Goal: Book appointment/travel/reservation

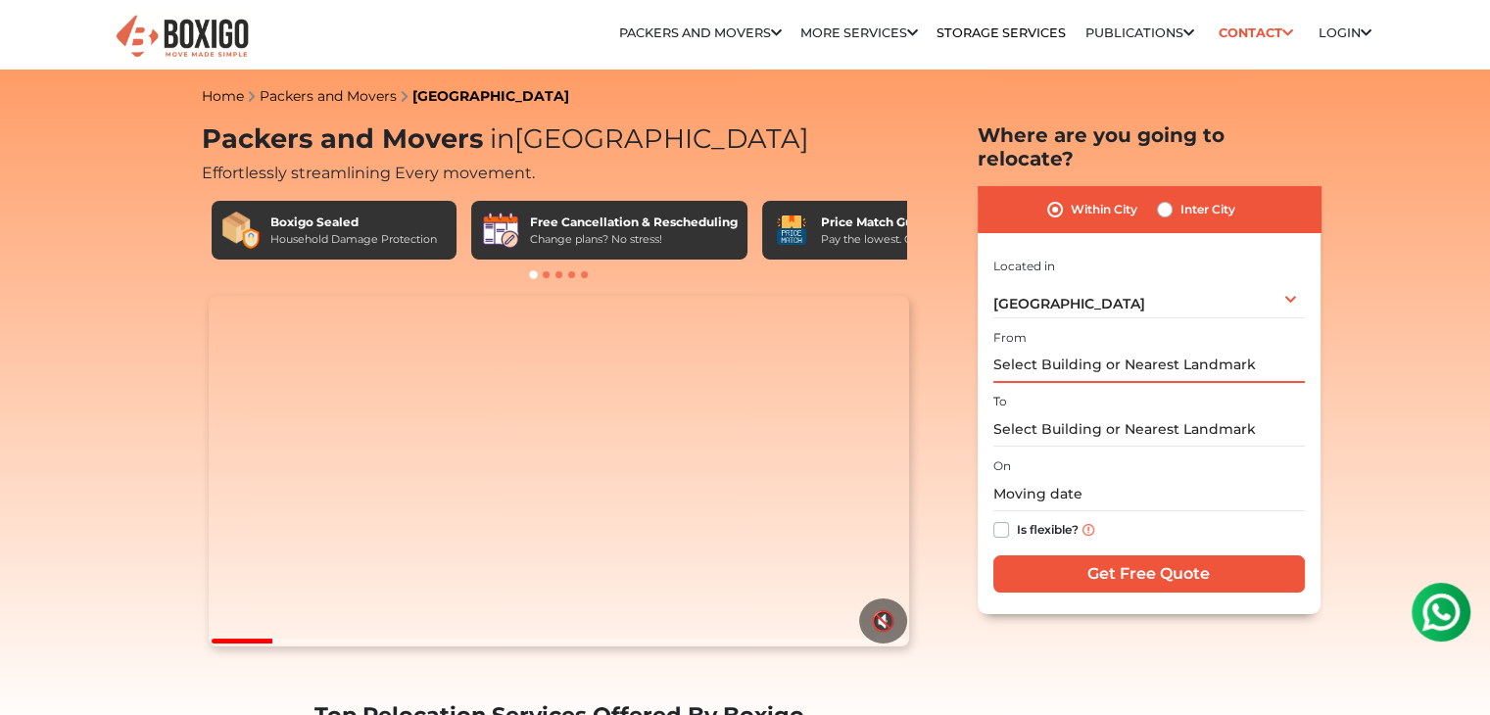
click at [1058, 349] on input "text" at bounding box center [1150, 366] width 312 height 34
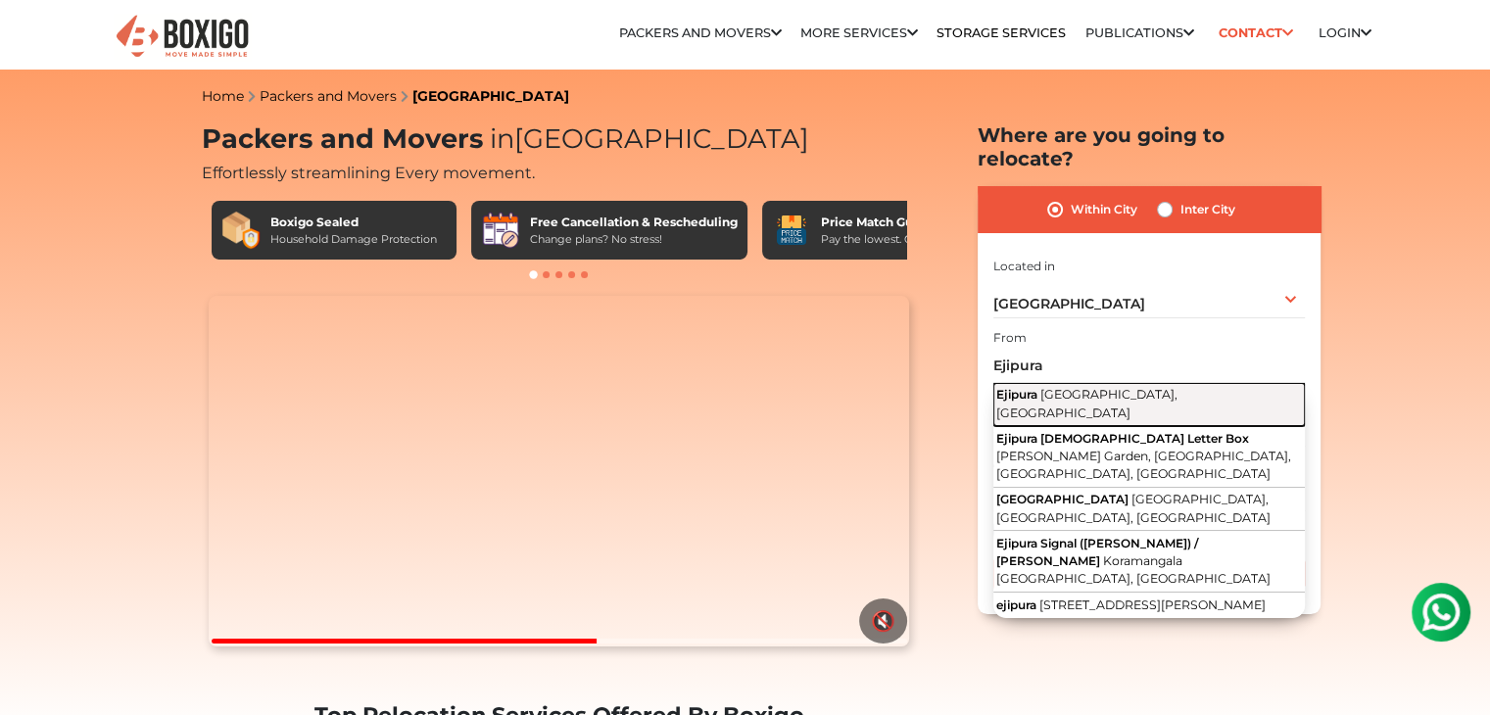
click at [1038, 387] on span "Ejipura" at bounding box center [1017, 394] width 41 height 15
type input "[GEOGRAPHIC_DATA], [GEOGRAPHIC_DATA], [GEOGRAPHIC_DATA]"
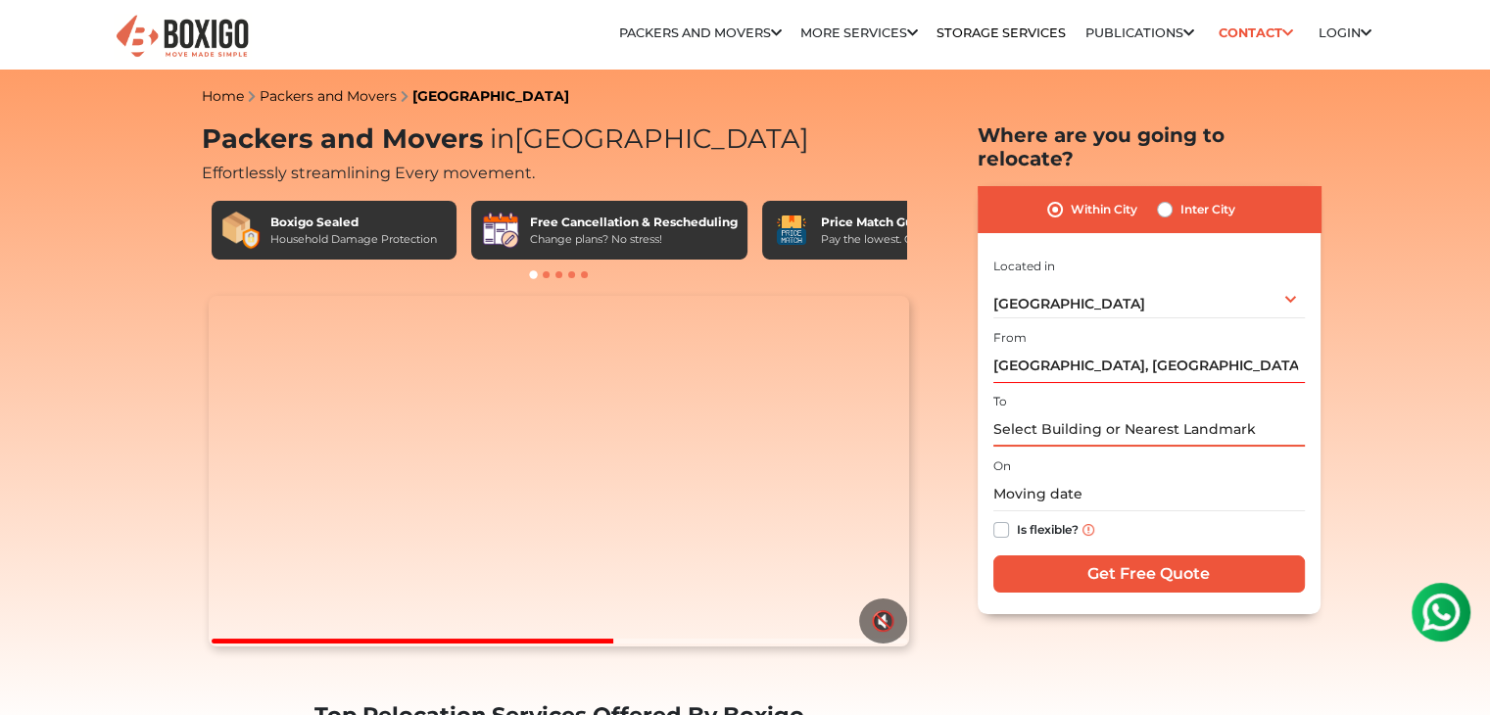
click at [1049, 413] on input "text" at bounding box center [1150, 430] width 312 height 34
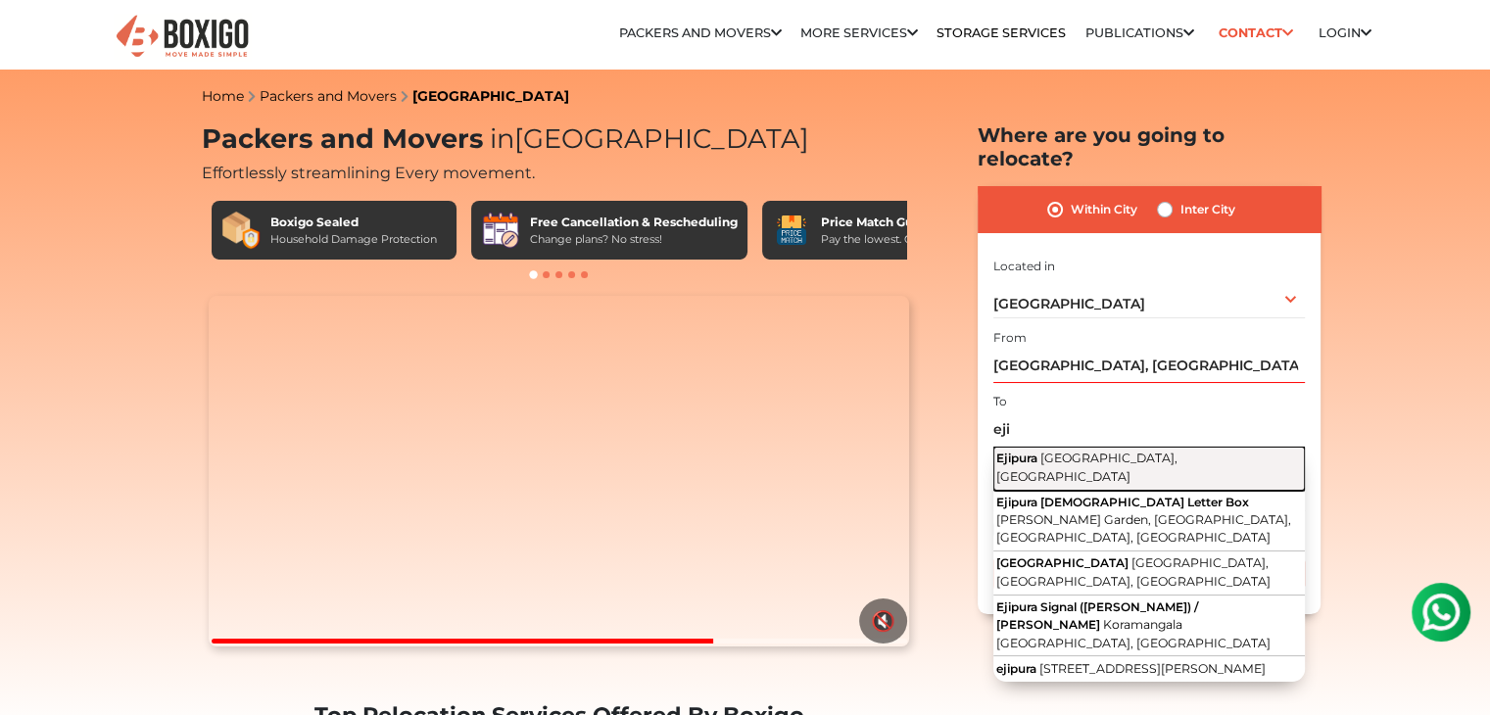
click at [1069, 451] on span "[GEOGRAPHIC_DATA], [GEOGRAPHIC_DATA]" at bounding box center [1087, 467] width 181 height 33
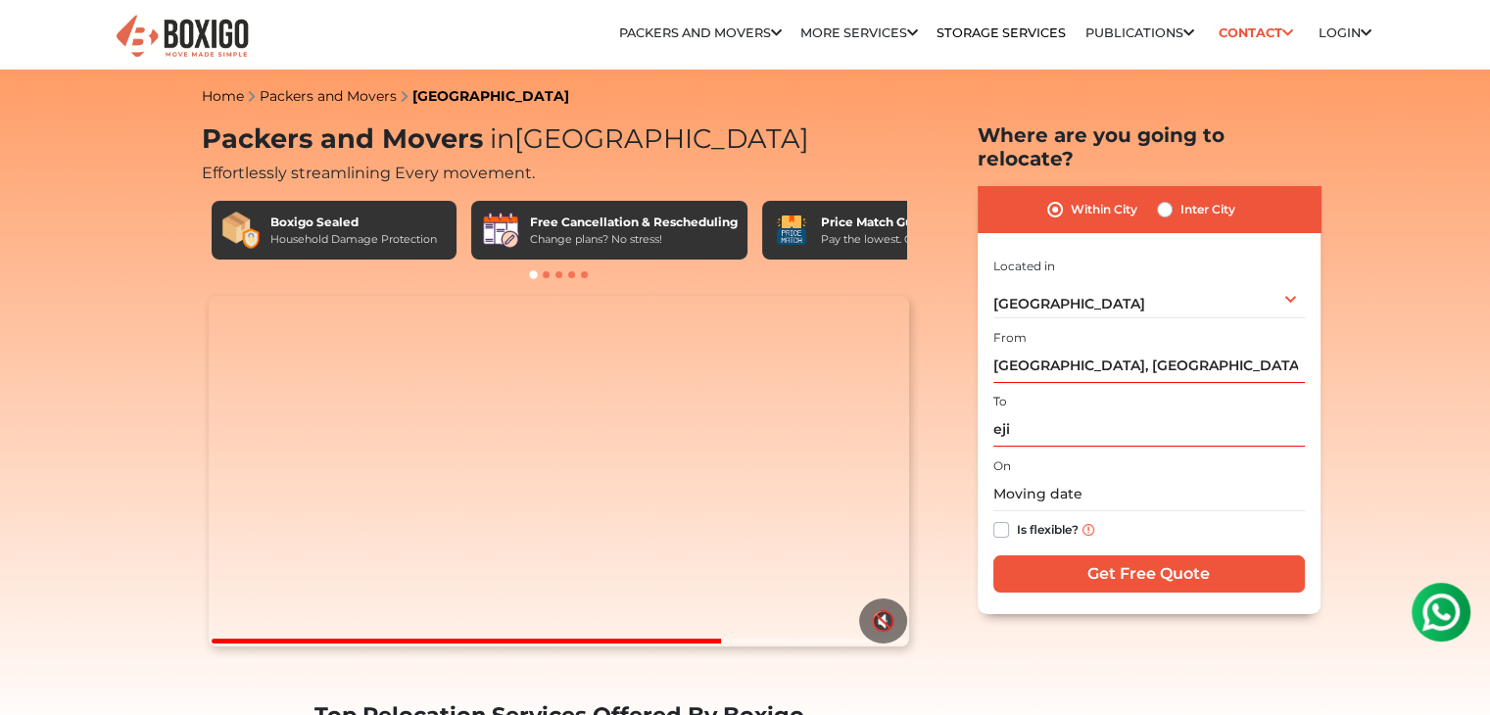
type input "[GEOGRAPHIC_DATA], [GEOGRAPHIC_DATA], [GEOGRAPHIC_DATA]"
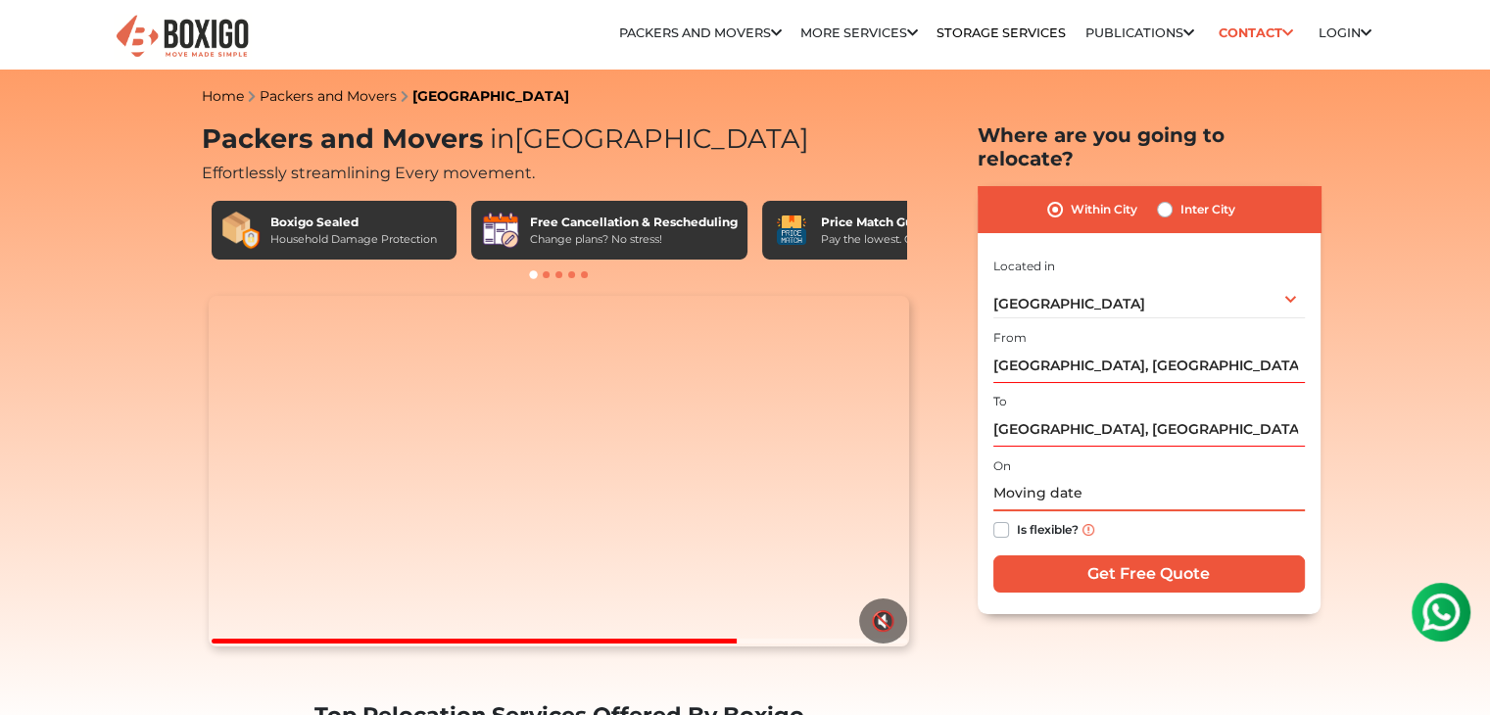
click at [1025, 485] on input "text" at bounding box center [1150, 494] width 312 height 34
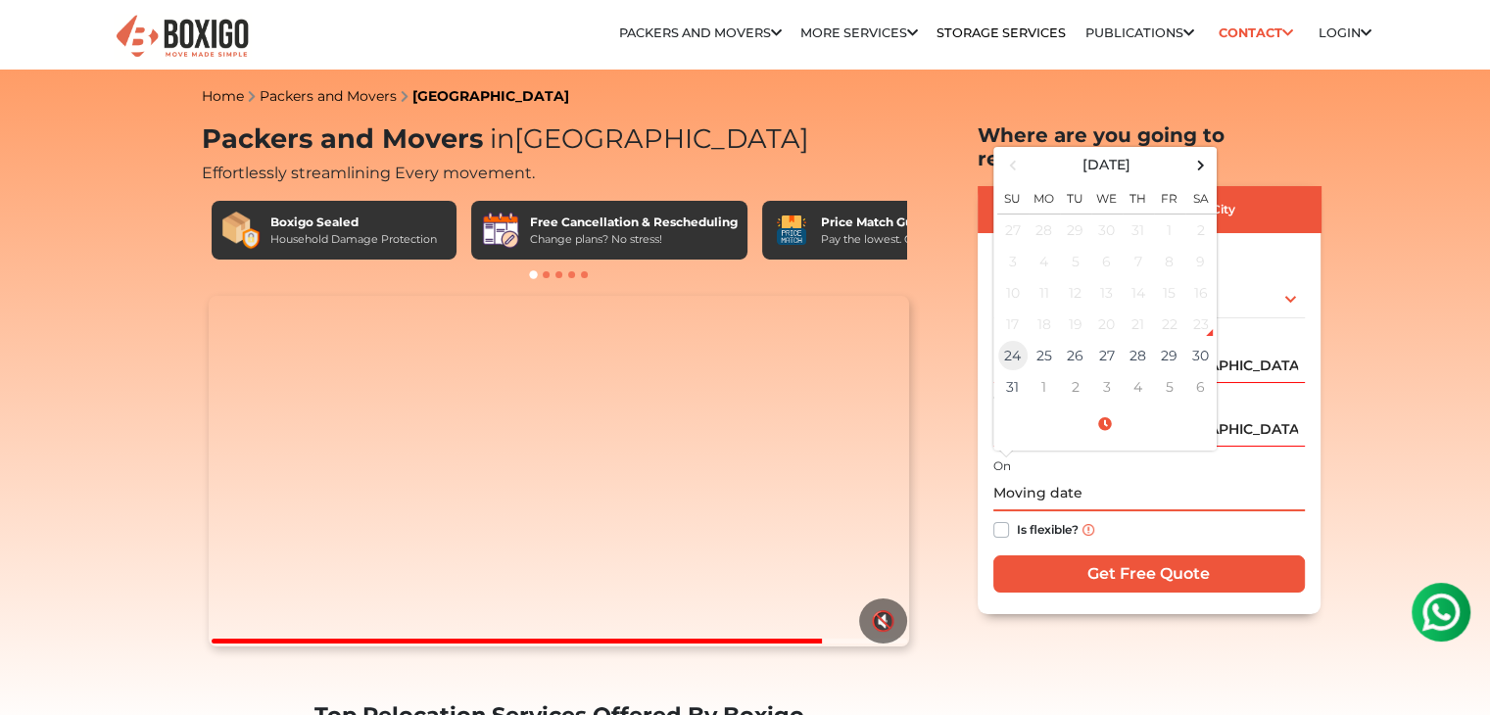
click at [1007, 340] on td "24" at bounding box center [1012, 355] width 31 height 31
type input "[DATE] 10:58 AM"
click at [1017, 518] on label "Is flexible?" at bounding box center [1048, 528] width 62 height 21
click at [1000, 518] on input "Is flexible?" at bounding box center [1002, 528] width 16 height 20
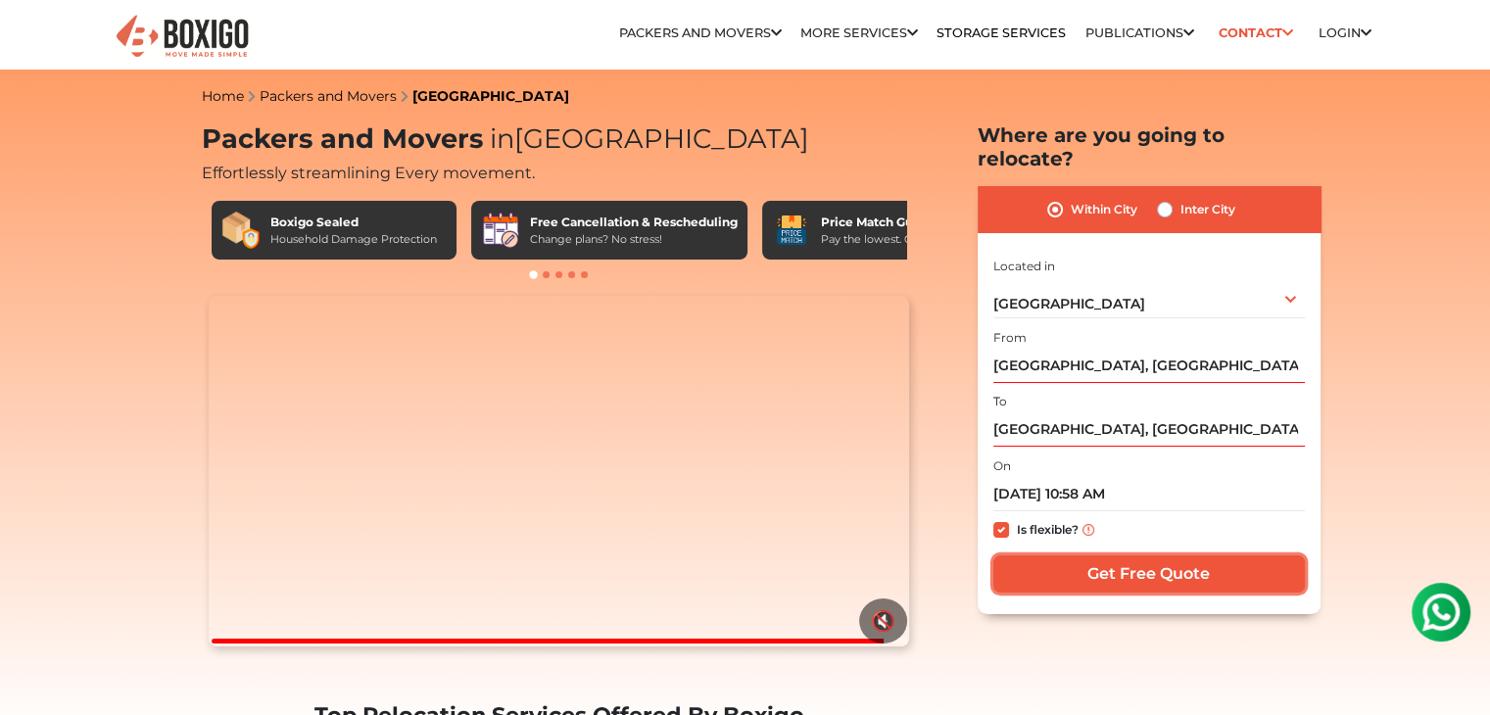
click at [1074, 556] on input "Get Free Quote" at bounding box center [1150, 574] width 312 height 37
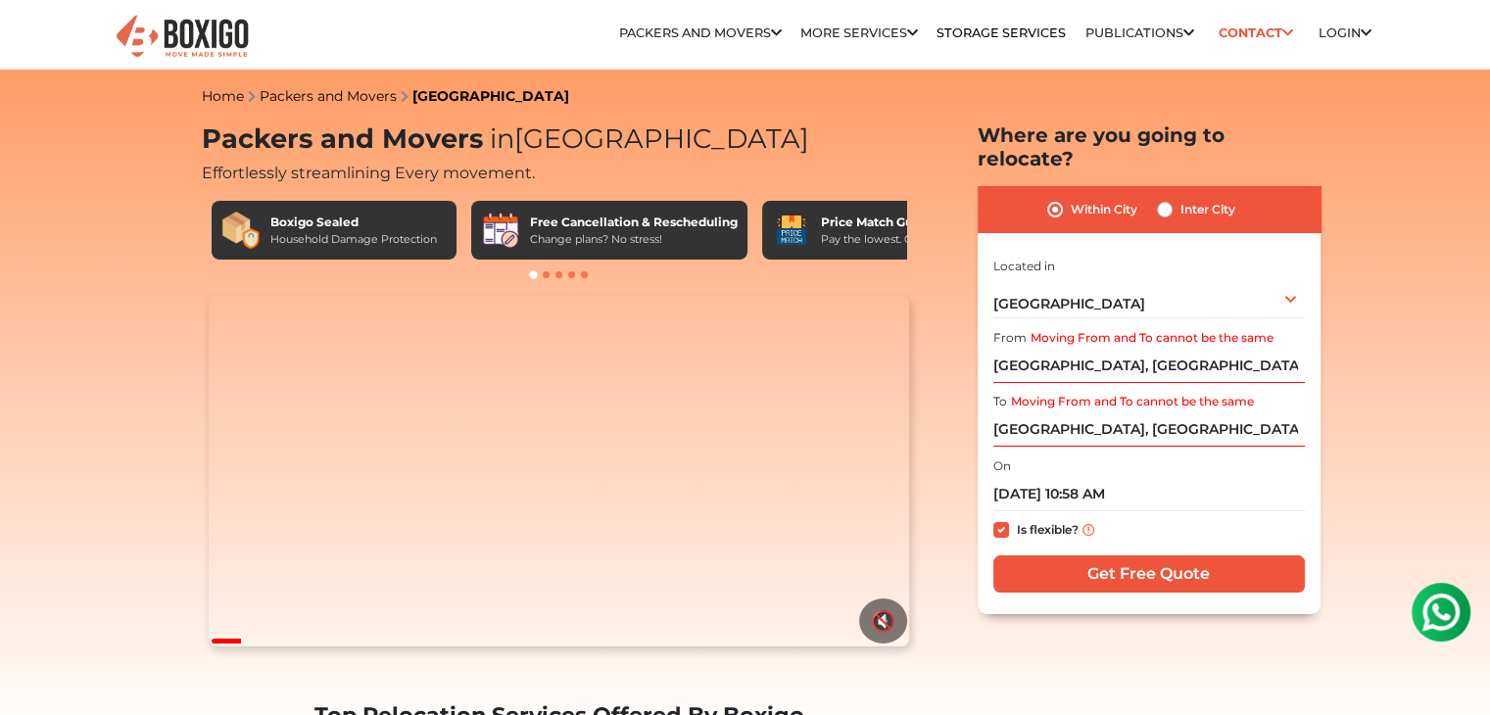
click at [1017, 518] on label "Is flexible?" at bounding box center [1048, 528] width 62 height 21
click at [999, 518] on input "Is flexible?" at bounding box center [1002, 528] width 16 height 20
checkbox input "false"
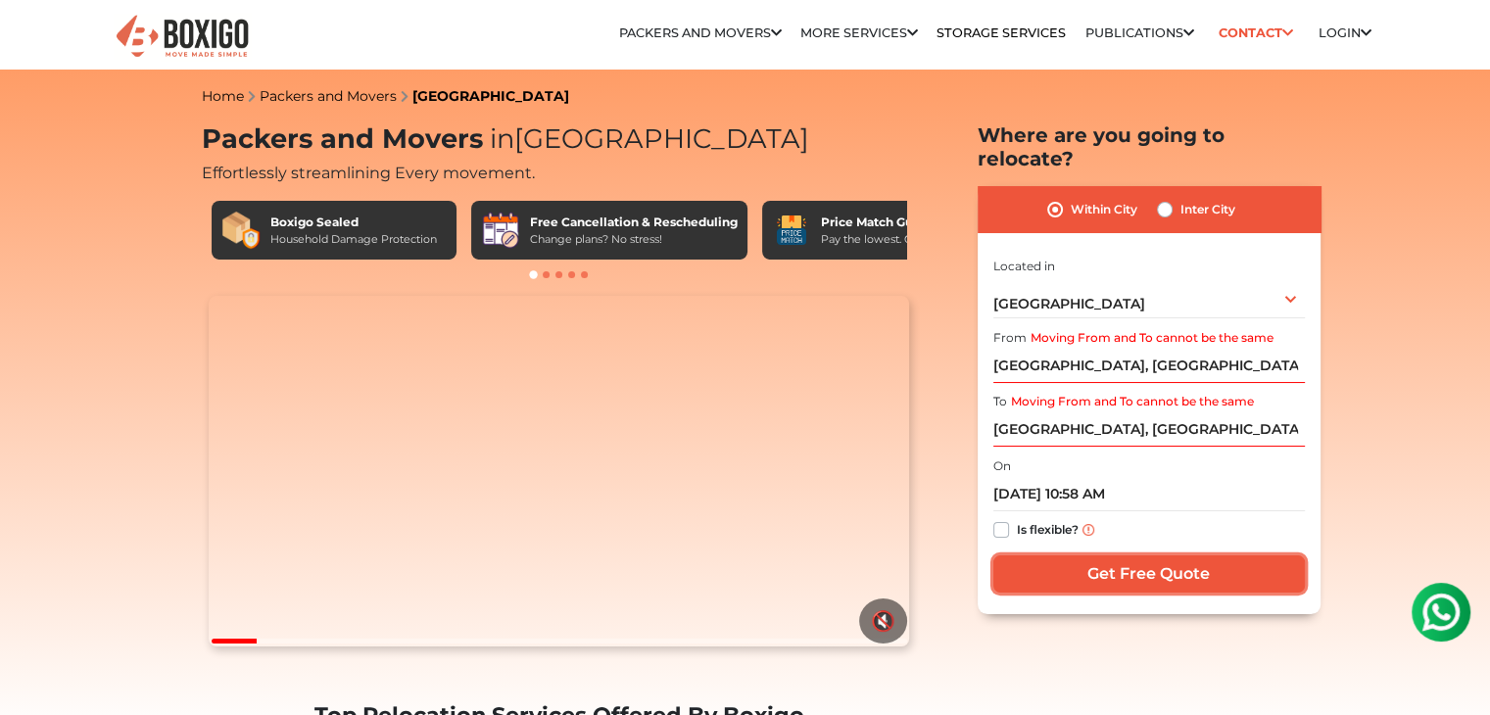
click at [1051, 556] on input "Get Free Quote" at bounding box center [1150, 574] width 312 height 37
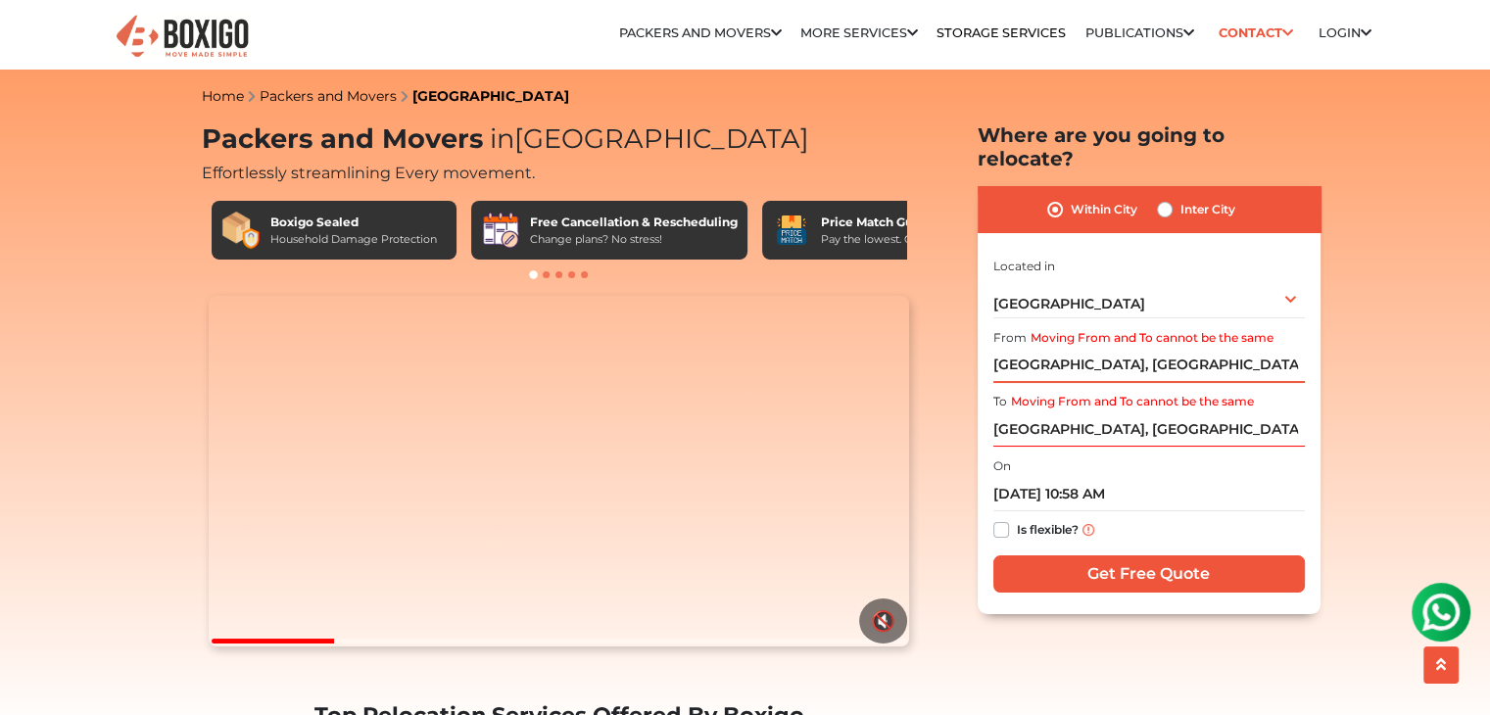
scroll to position [98, 0]
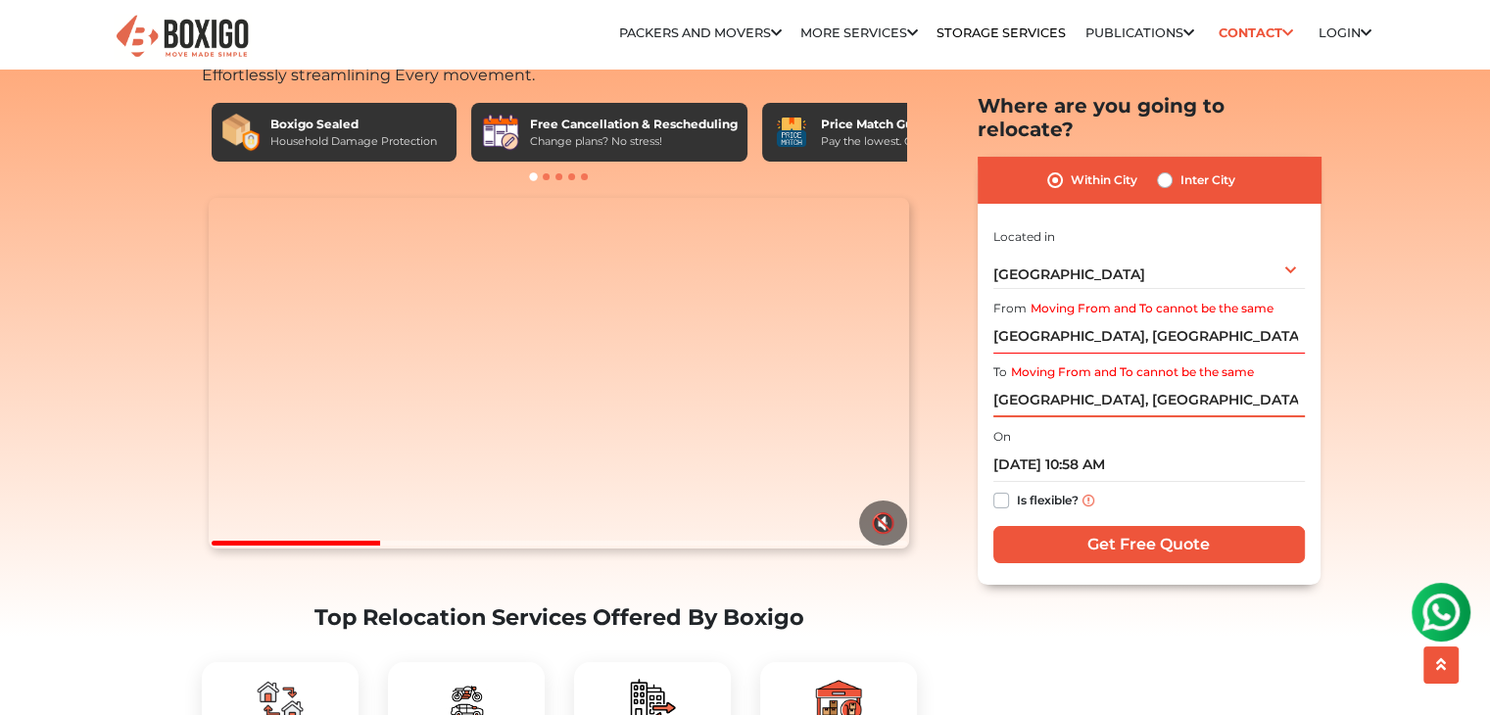
click at [1204, 383] on input "[GEOGRAPHIC_DATA], [GEOGRAPHIC_DATA], [GEOGRAPHIC_DATA]" at bounding box center [1150, 400] width 312 height 34
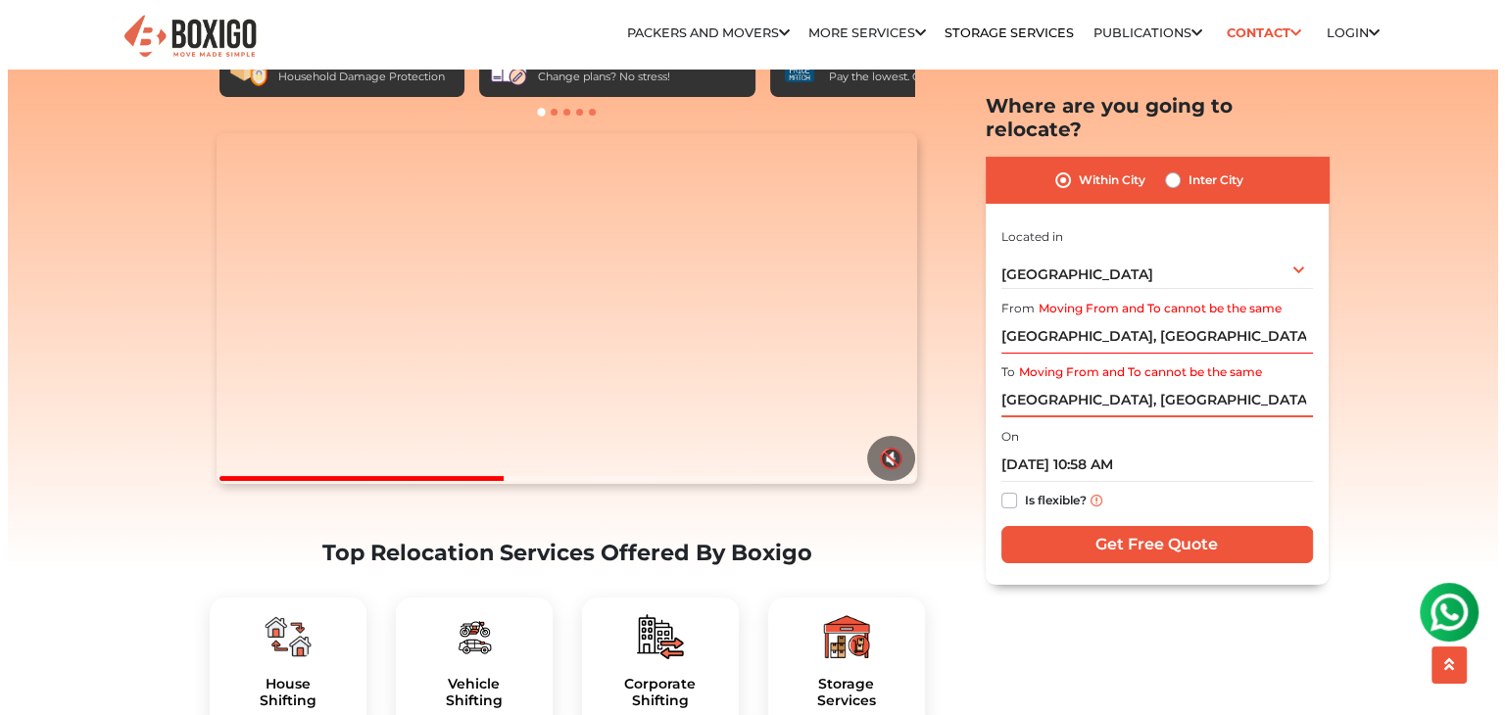
scroll to position [294, 0]
